Goal: Task Accomplishment & Management: Use online tool/utility

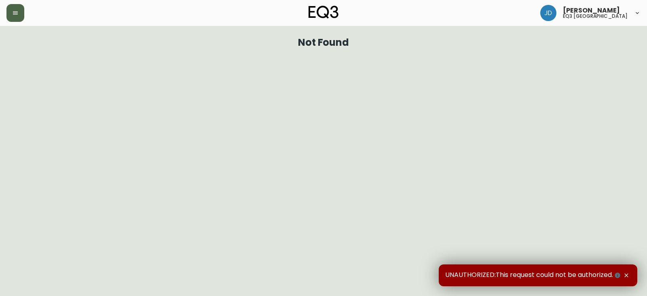
click at [21, 15] on button "button" at bounding box center [15, 13] width 18 height 18
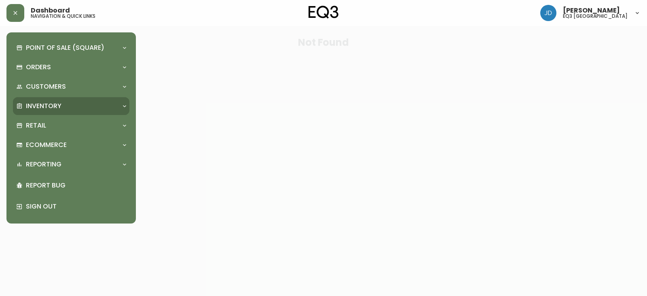
click at [63, 102] on div "Inventory" at bounding box center [67, 105] width 102 height 9
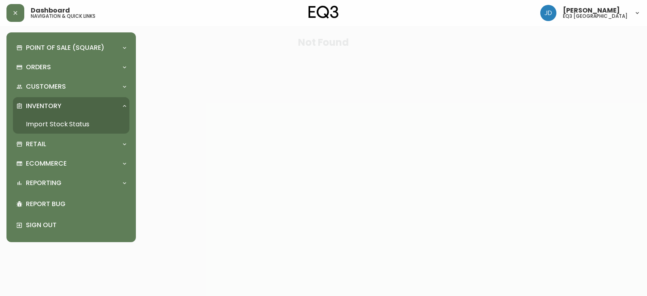
click at [61, 124] on link "Import Stock Status" at bounding box center [71, 124] width 116 height 19
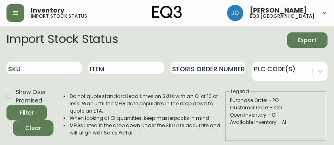
drag, startPoint x: 116, startPoint y: 7, endPoint x: 120, endPoint y: 0, distance: 8.1
click at [116, 8] on div "Inventory import stock status [PERSON_NAME] eq3 [GEOGRAPHIC_DATA]" at bounding box center [166, 13] width 321 height 26
